Goal: Navigation & Orientation: Find specific page/section

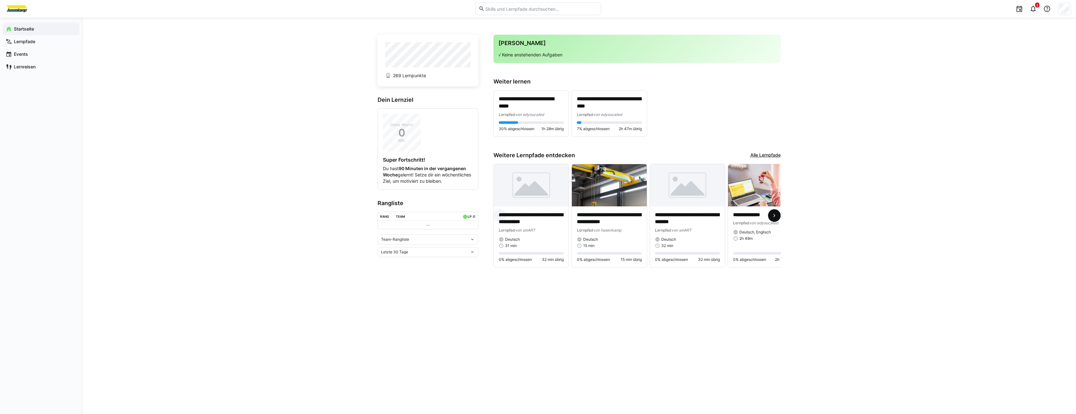
click at [777, 216] on eds-icon at bounding box center [774, 215] width 6 height 6
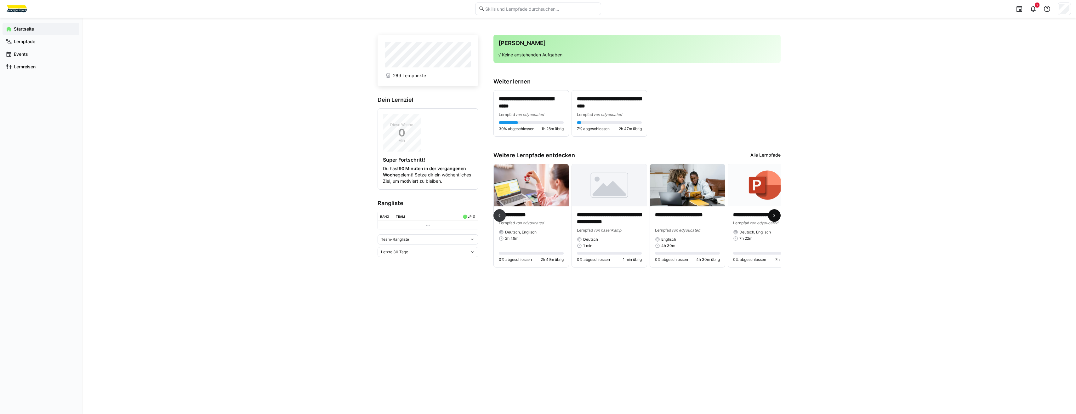
click at [777, 216] on eds-icon at bounding box center [774, 215] width 6 height 6
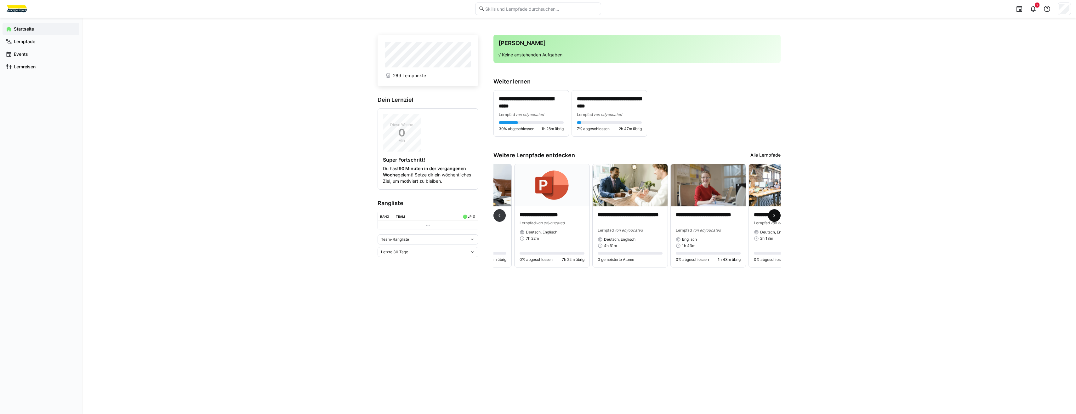
scroll to position [0, 469]
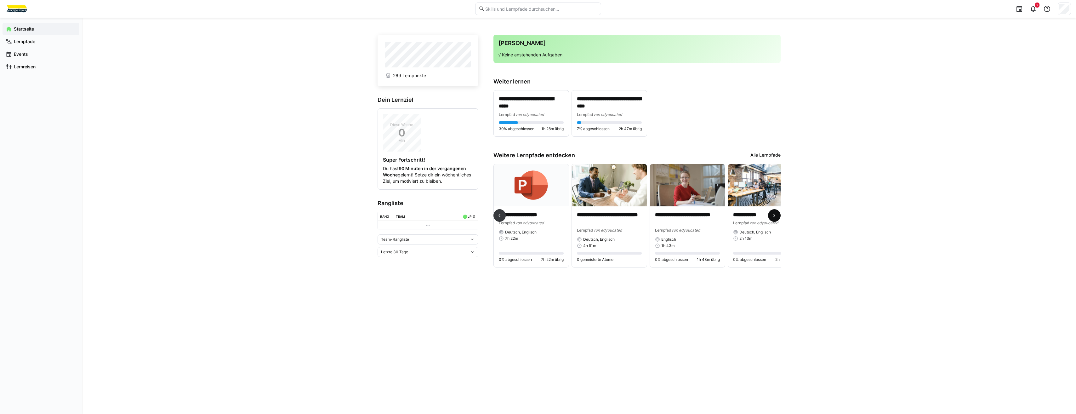
click at [777, 216] on eds-icon at bounding box center [774, 215] width 6 height 6
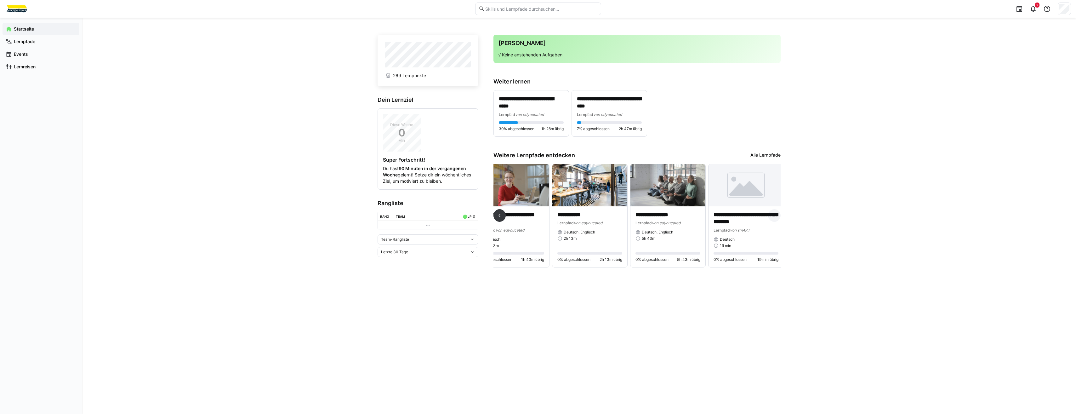
scroll to position [0, 648]
click at [503, 215] on eds-icon at bounding box center [499, 215] width 6 height 6
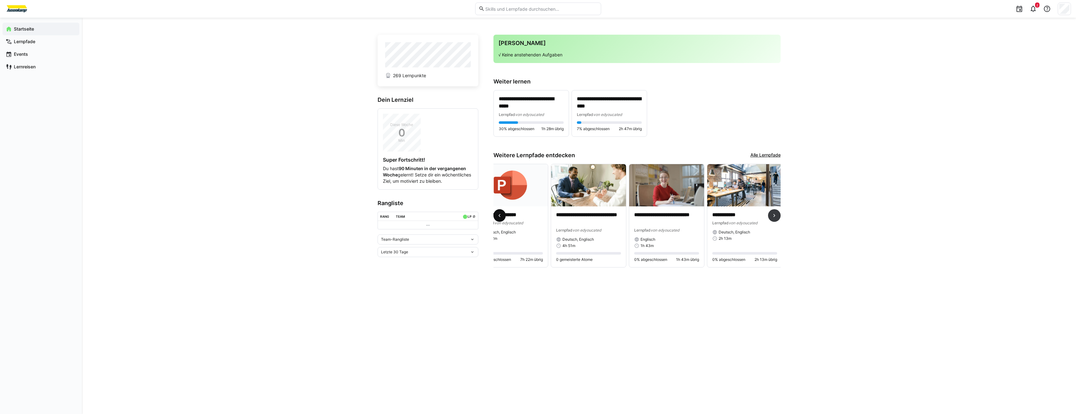
click at [503, 215] on eds-icon at bounding box center [499, 215] width 6 height 6
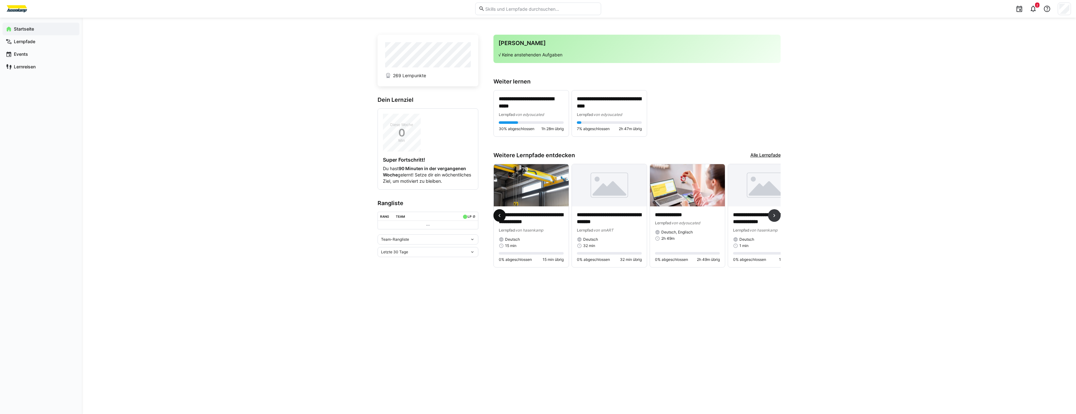
click at [503, 215] on eds-icon at bounding box center [499, 215] width 6 height 6
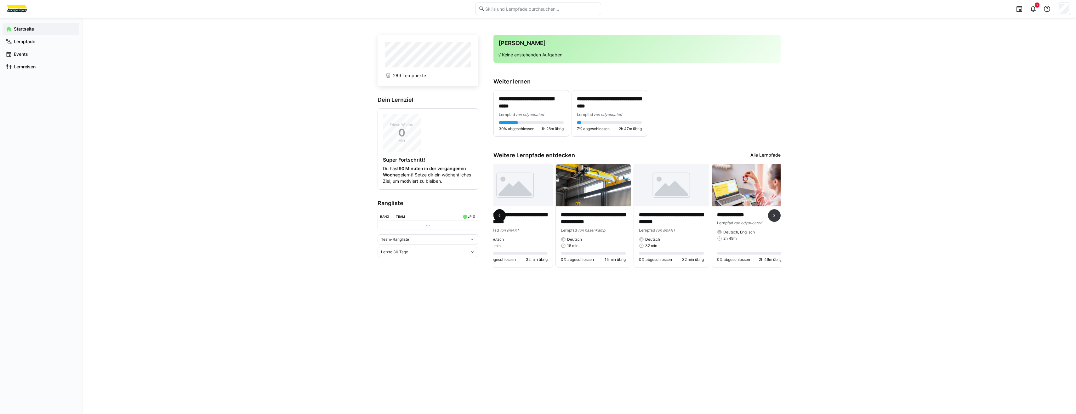
scroll to position [0, 0]
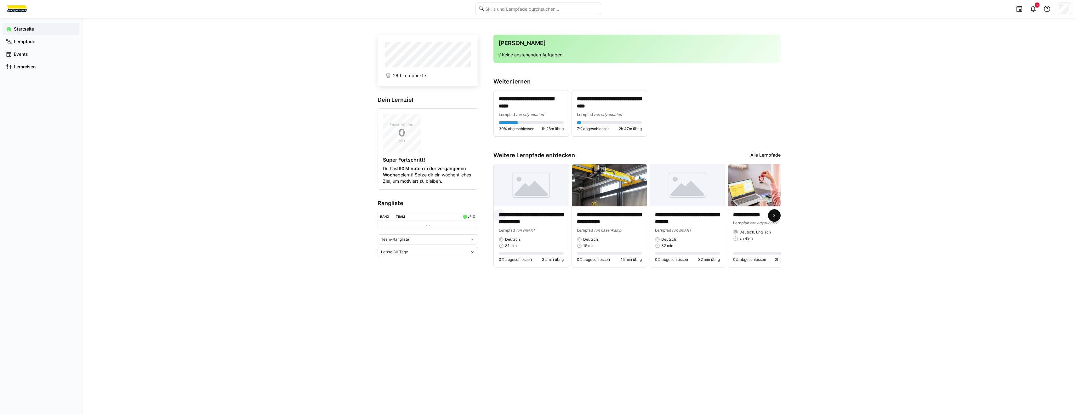
click at [776, 216] on eds-icon at bounding box center [774, 215] width 6 height 6
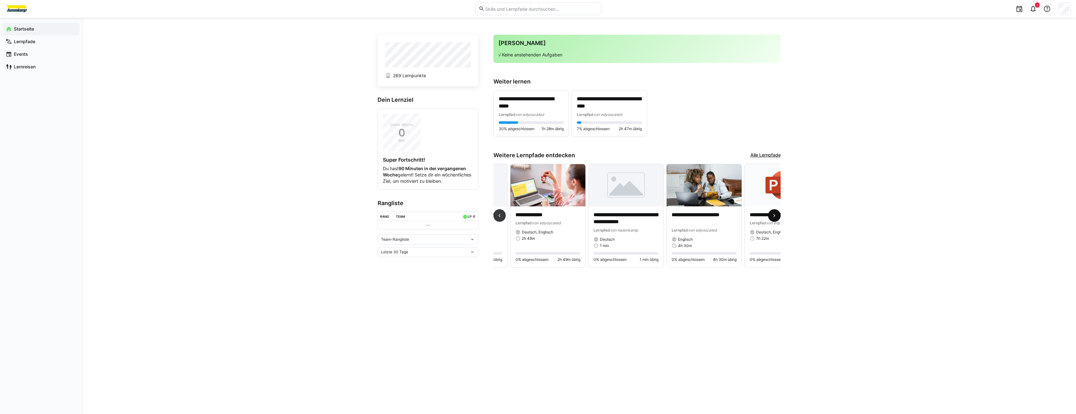
click at [776, 216] on eds-icon at bounding box center [774, 215] width 6 height 6
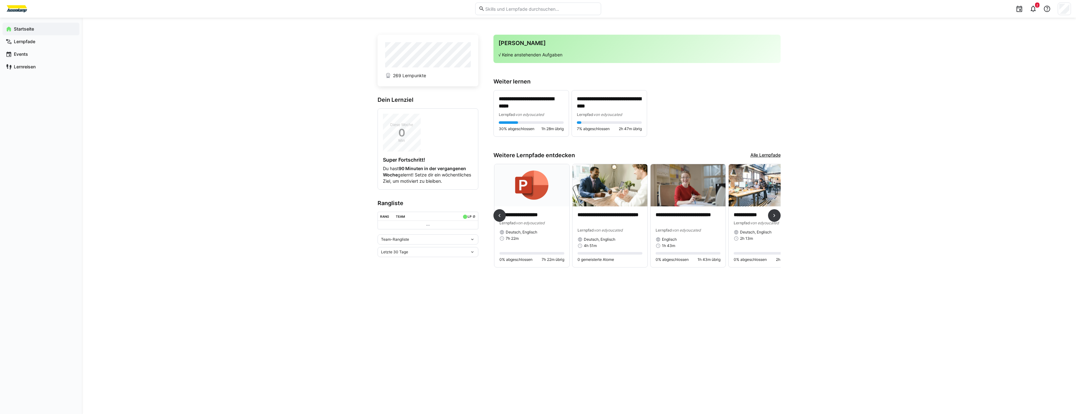
scroll to position [0, 469]
click at [767, 153] on link "Alle Lernpfade" at bounding box center [766, 155] width 30 height 7
